Goal: Check status: Check status

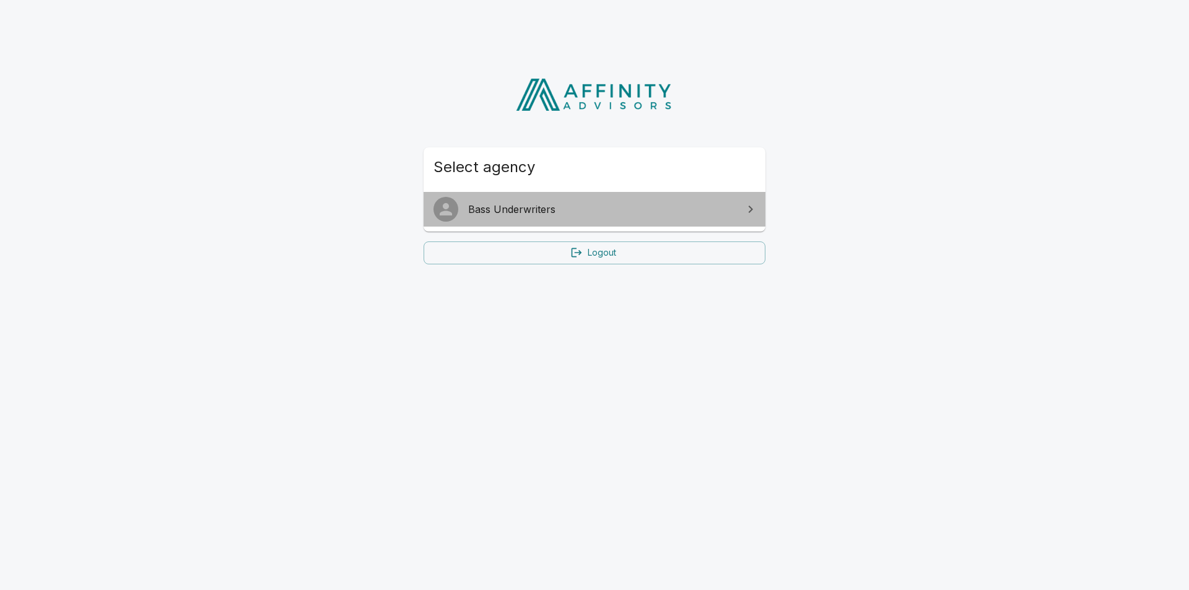
click at [565, 211] on span "Bass Underwriters" at bounding box center [602, 209] width 268 height 15
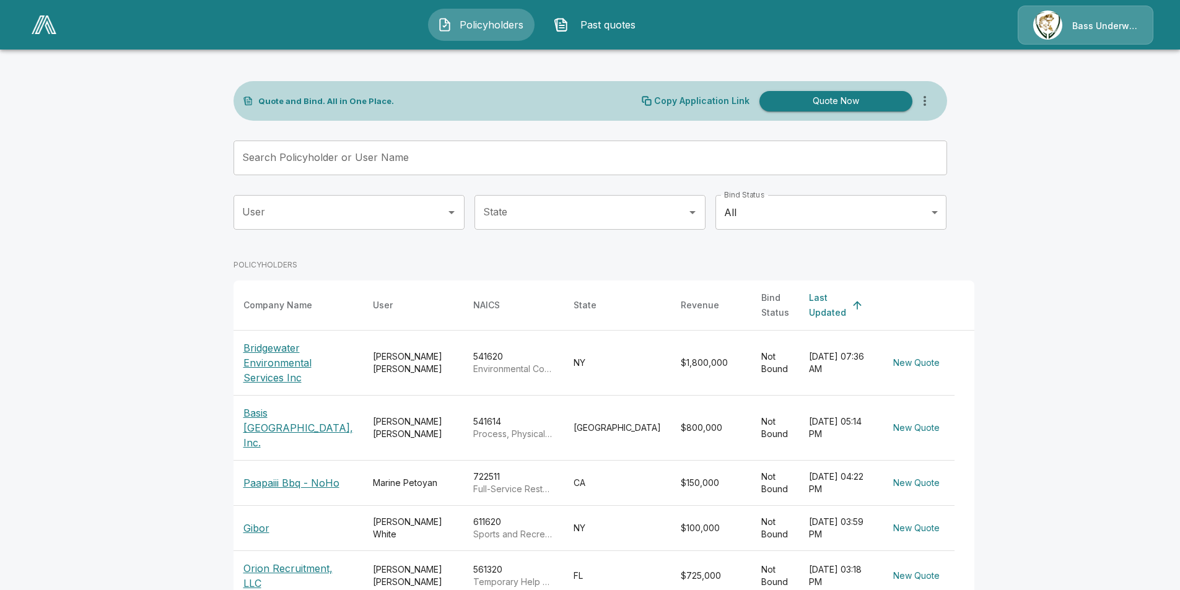
drag, startPoint x: 126, startPoint y: 235, endPoint x: 223, endPoint y: 235, distance: 97.2
click at [136, 235] on main "Quote and Bind. All in One Place. Copy Application Link Quote Now Search Policy…" at bounding box center [590, 458] width 1180 height 916
click at [365, 166] on input "Search Policyholder or User Name" at bounding box center [583, 158] width 700 height 35
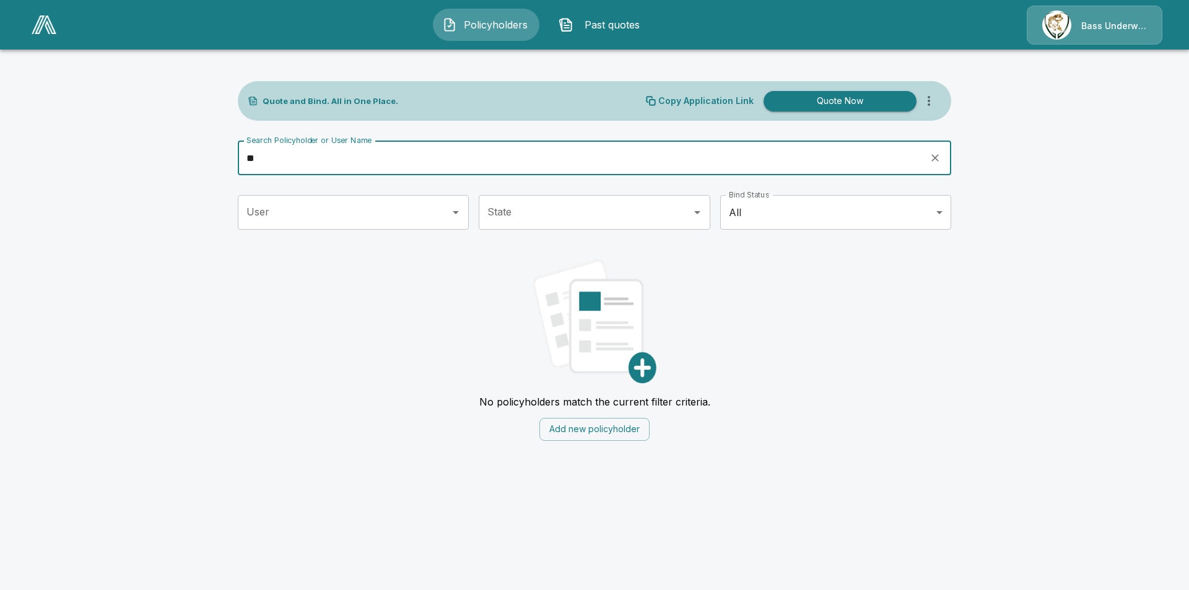
type input "*"
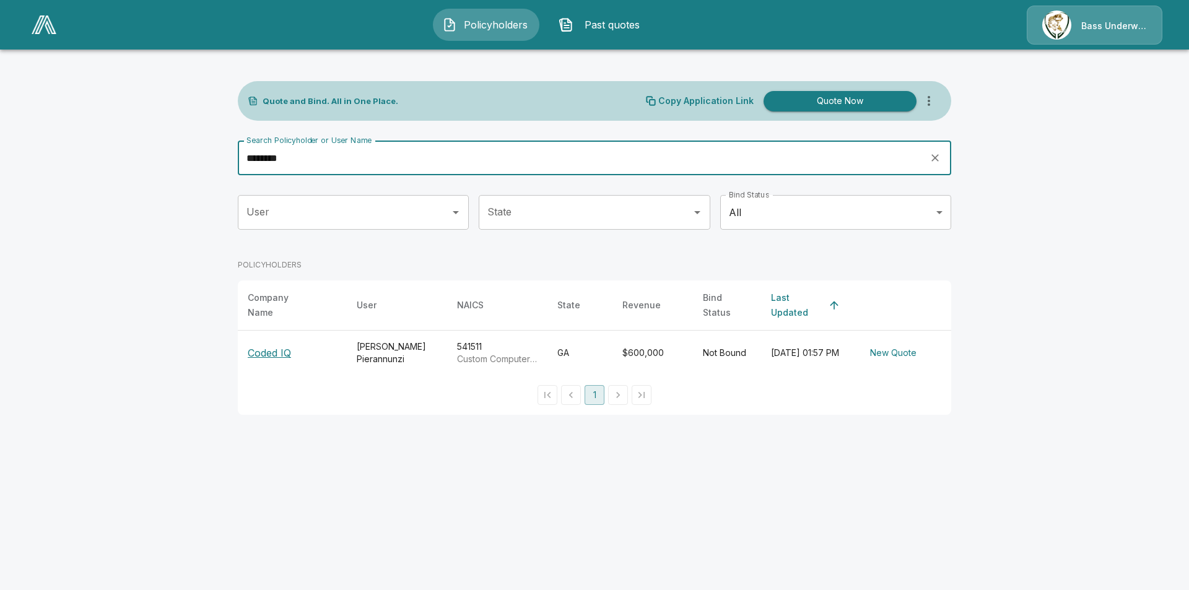
type input "********"
click at [285, 346] on p "Coded IQ" at bounding box center [269, 353] width 43 height 15
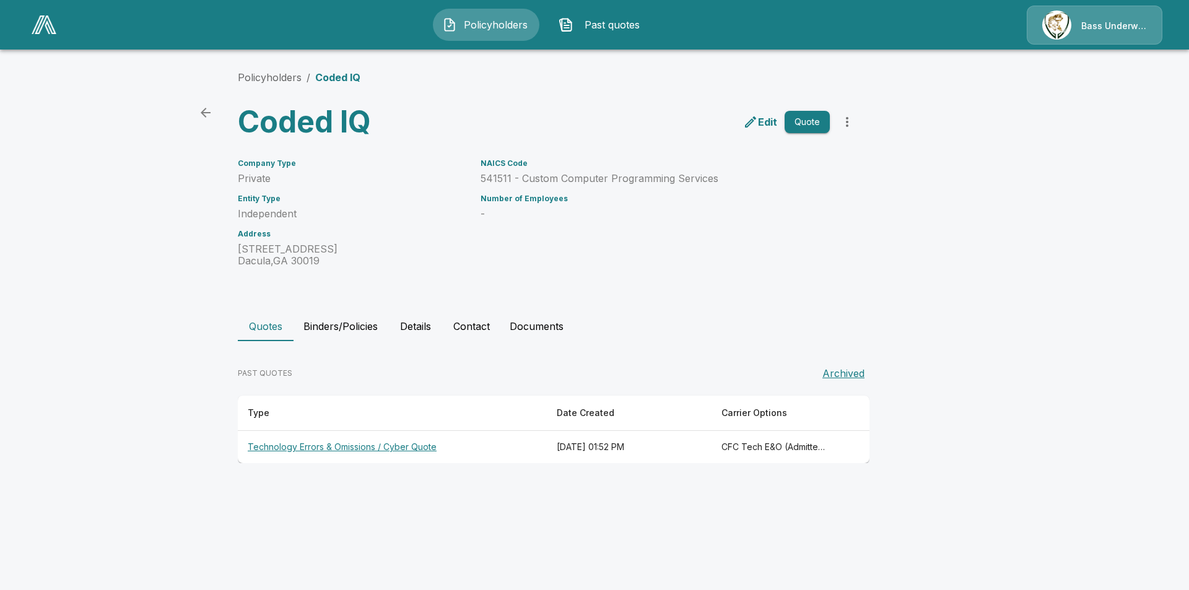
click at [370, 448] on th "Technology Errors & Omissions / Cyber Quote" at bounding box center [392, 447] width 309 height 33
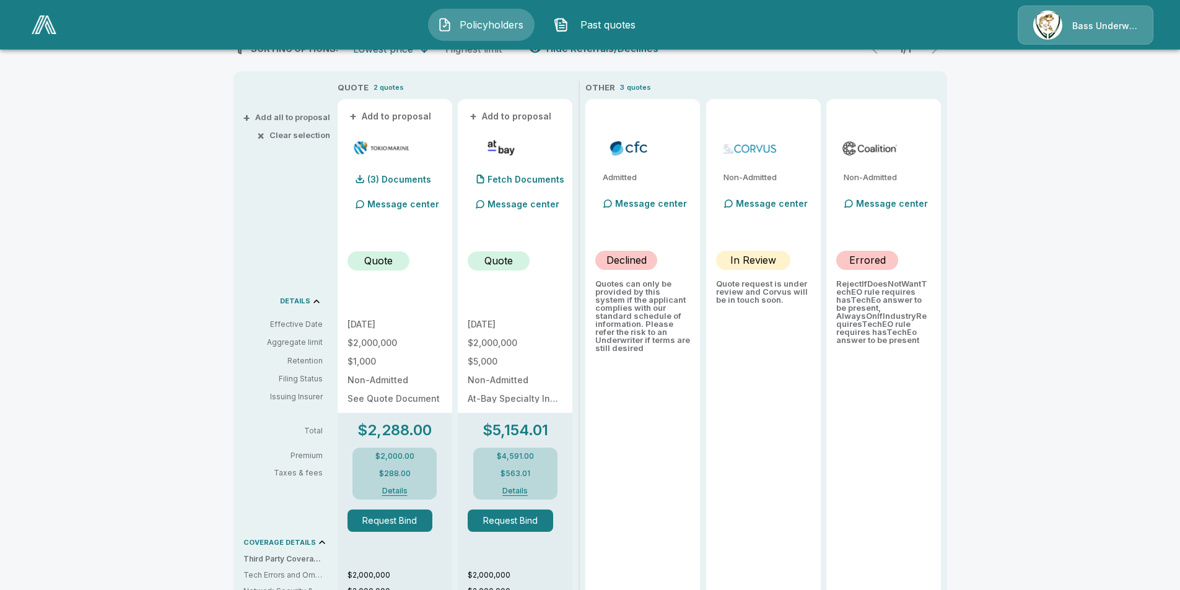
scroll to position [248, 0]
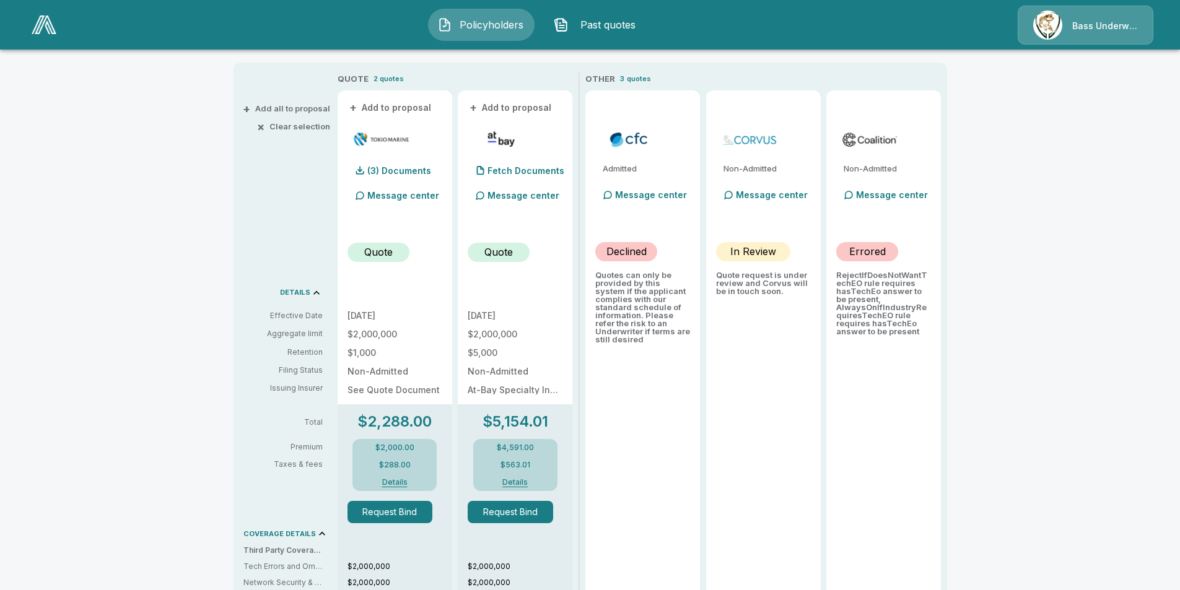
drag, startPoint x: 111, startPoint y: 365, endPoint x: 131, endPoint y: 368, distance: 19.4
click at [113, 365] on div "Policyholders / Coded IQ / Quote Quote Results Broker Name D. [PERSON_NAME] 5 Q…" at bounding box center [590, 453] width 1180 height 1285
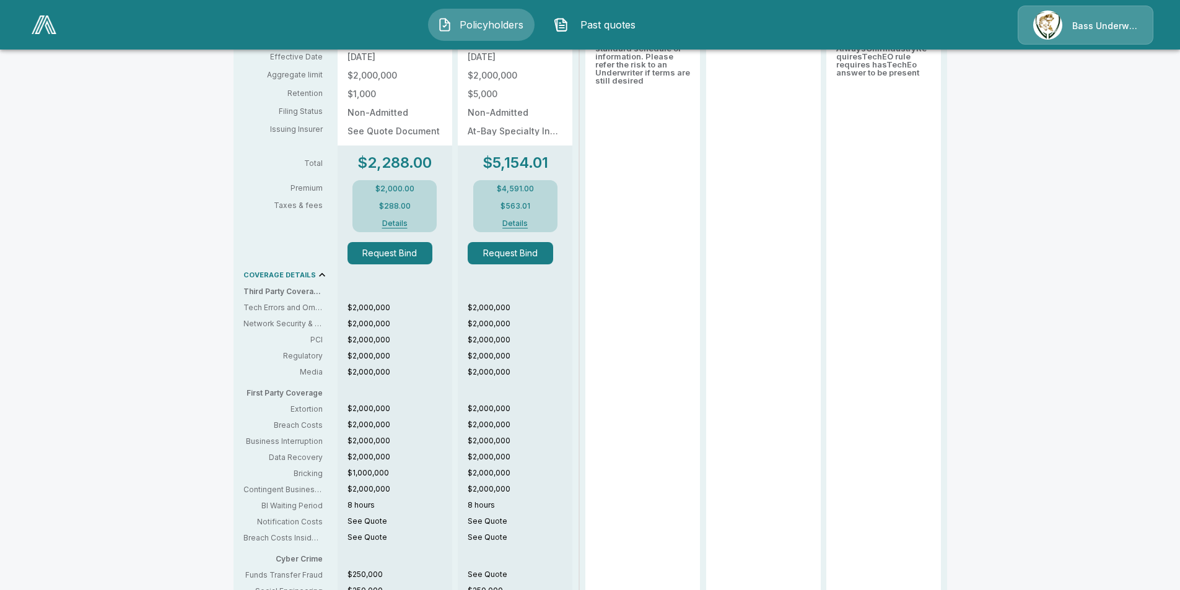
scroll to position [495, 0]
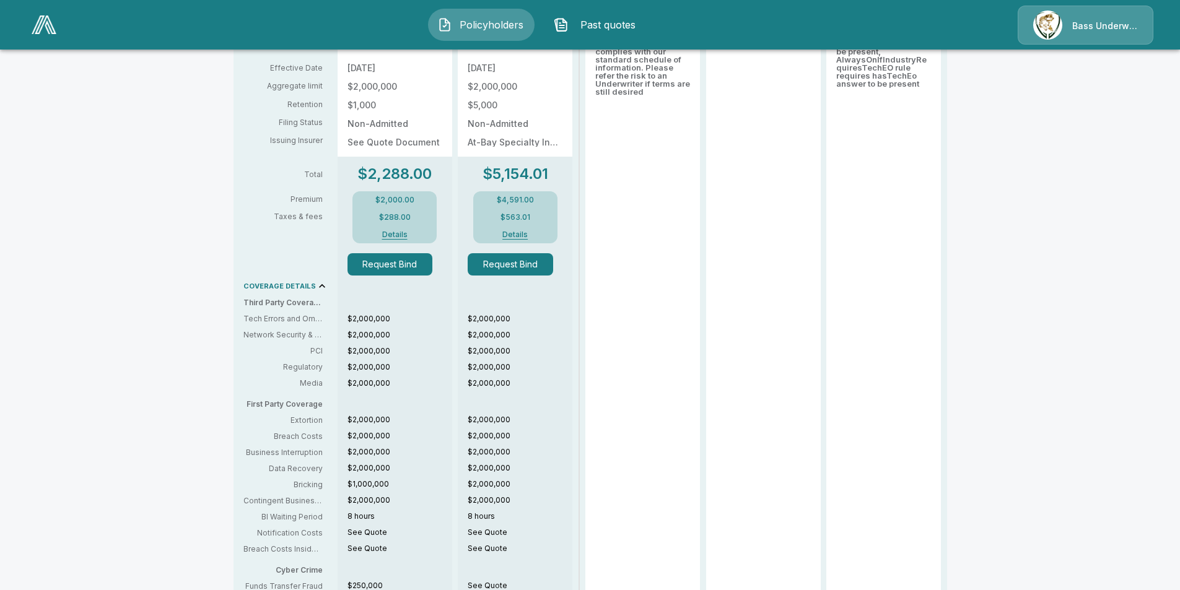
click at [396, 235] on button "Details" at bounding box center [395, 234] width 50 height 7
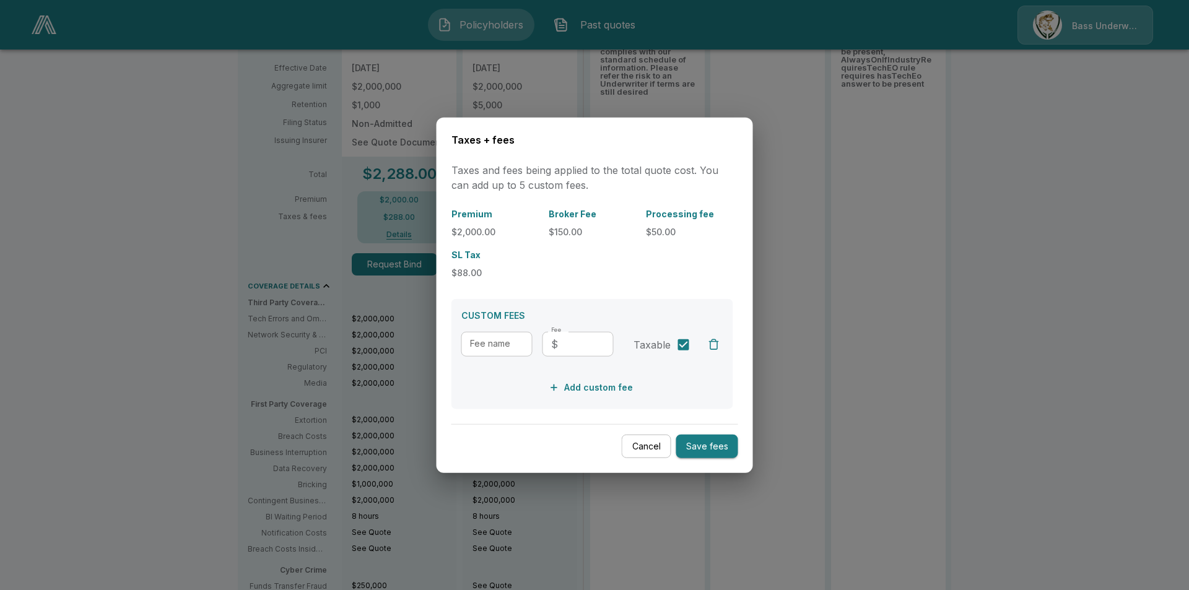
click at [649, 448] on button "Cancel" at bounding box center [647, 446] width 50 height 24
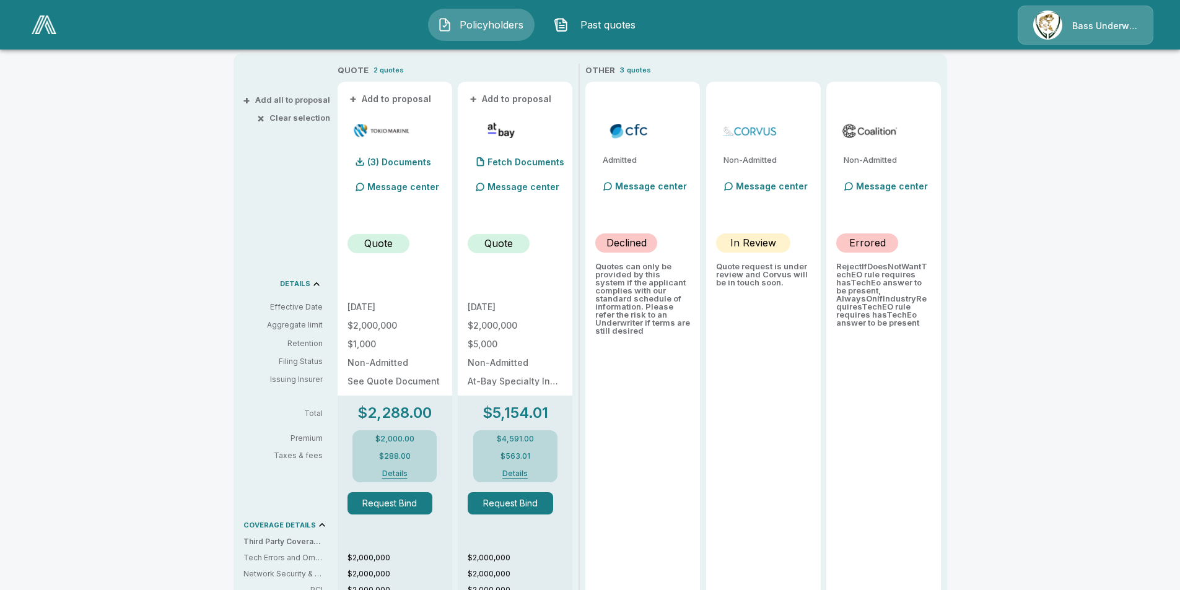
scroll to position [248, 0]
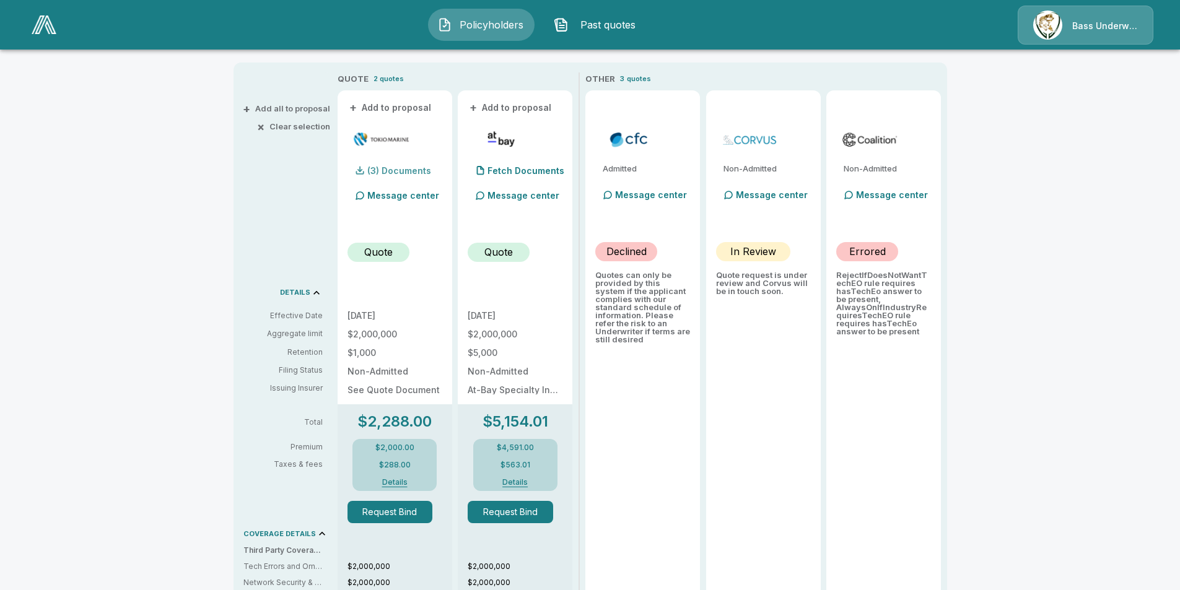
click at [393, 169] on p "(3) Documents" at bounding box center [399, 171] width 64 height 9
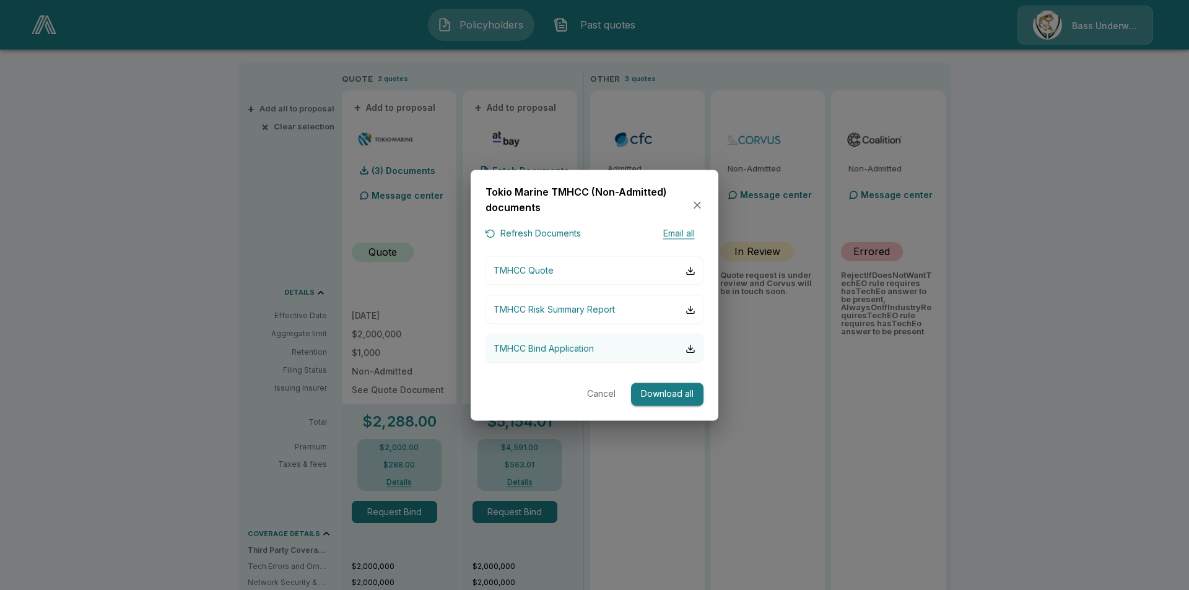
click at [570, 349] on p "TMHCC Bind Application" at bounding box center [544, 348] width 100 height 13
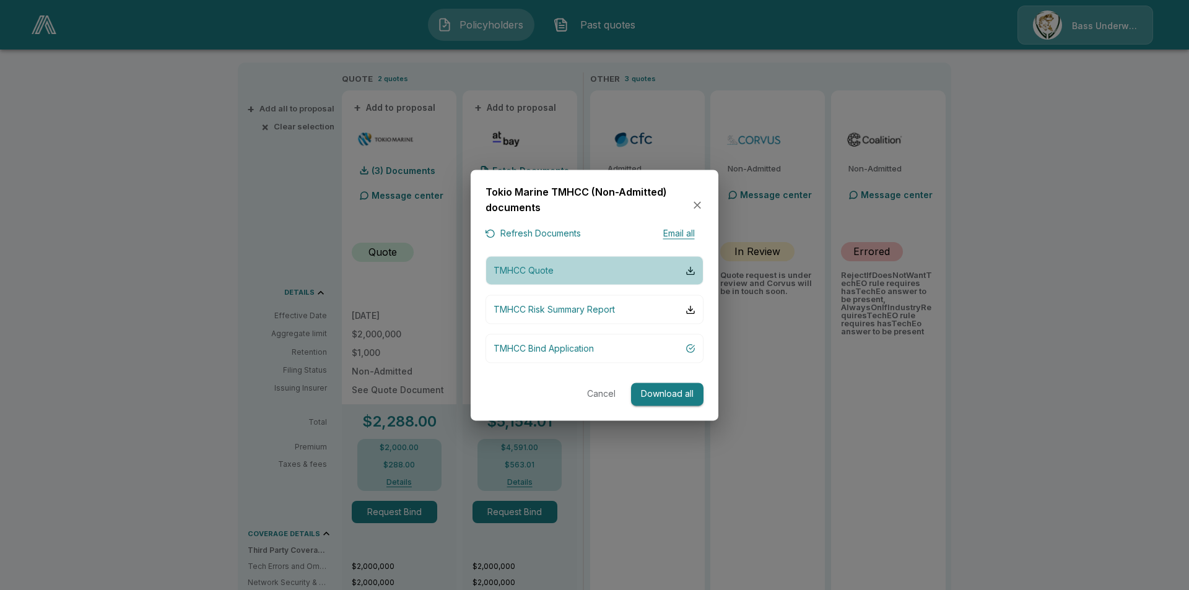
click at [536, 276] on p "TMHCC Quote" at bounding box center [524, 270] width 60 height 13
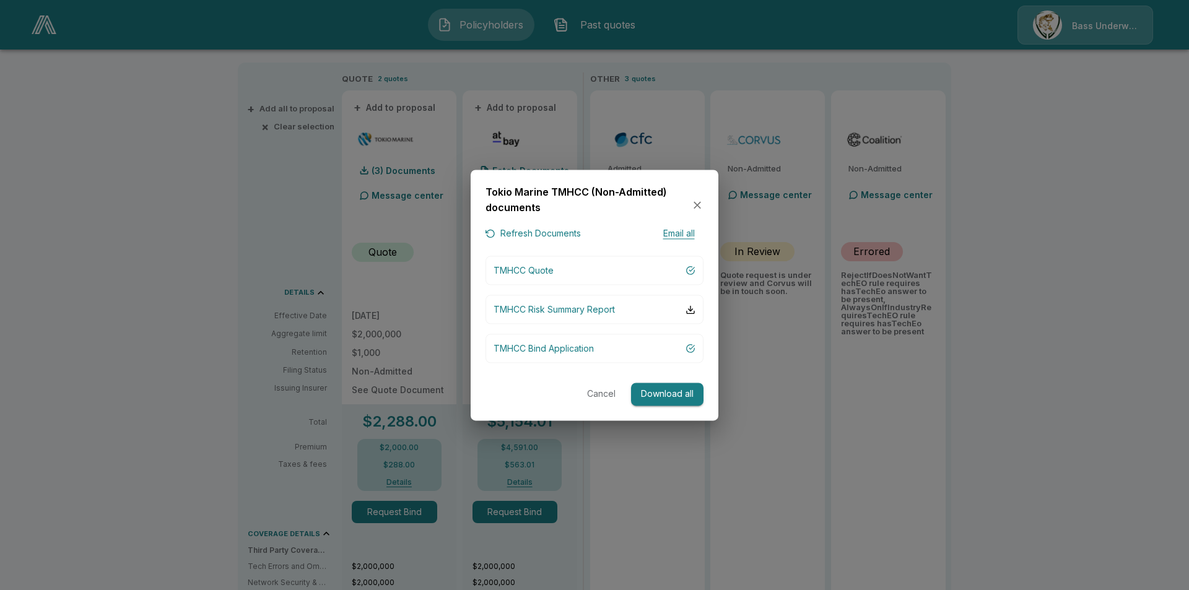
drag, startPoint x: 600, startPoint y: 392, endPoint x: 588, endPoint y: 406, distance: 18.0
click at [600, 392] on button "Cancel" at bounding box center [601, 394] width 40 height 23
